Goal: Task Accomplishment & Management: Manage account settings

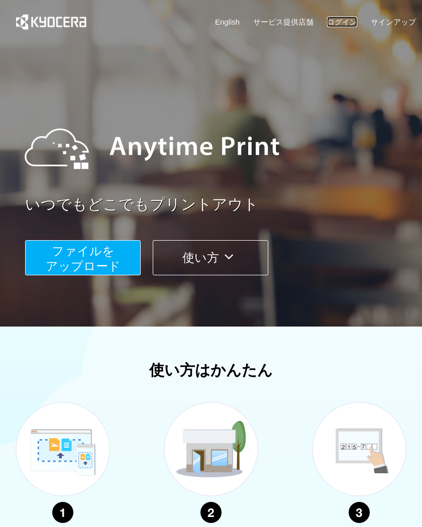
click at [343, 22] on link "ログイン" at bounding box center [342, 22] width 30 height 11
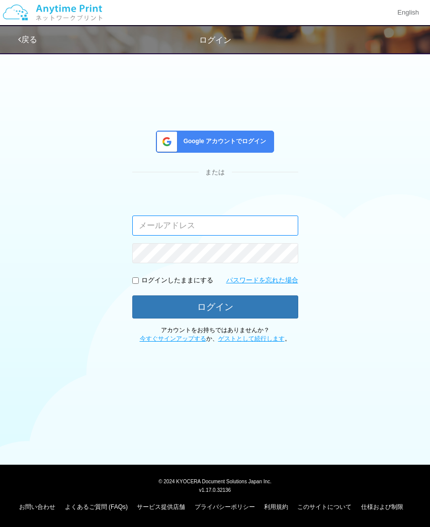
click at [171, 236] on input "email" at bounding box center [215, 226] width 166 height 20
paste input "[EMAIL_ADDRESS][DOMAIN_NAME]"
type input "[EMAIL_ADDRESS][DOMAIN_NAME]"
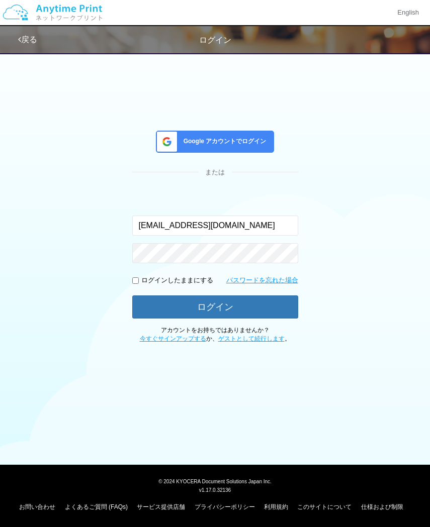
click at [137, 284] on div "ログインしたままにする" at bounding box center [172, 281] width 81 height 10
click at [140, 282] on div "ログインしたままにする" at bounding box center [172, 281] width 81 height 10
click at [136, 281] on input "checkbox" at bounding box center [135, 280] width 7 height 7
checkbox input "true"
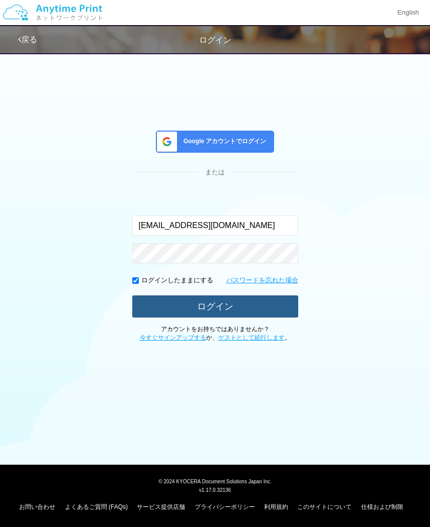
click at [175, 304] on button "ログイン" at bounding box center [215, 307] width 166 height 22
